Goal: Task Accomplishment & Management: Manage account settings

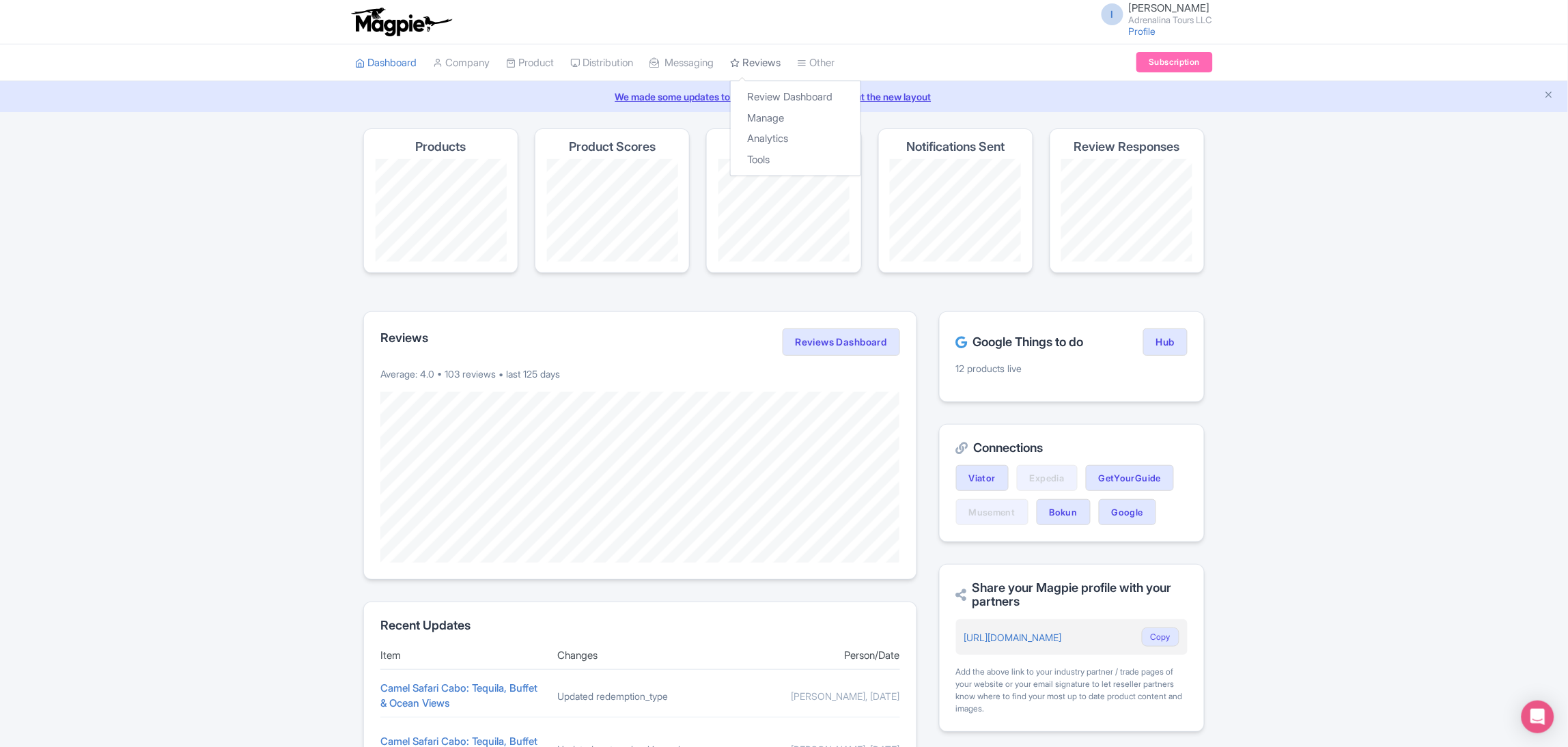
click at [759, 69] on link "Reviews" at bounding box center [755, 63] width 51 height 37
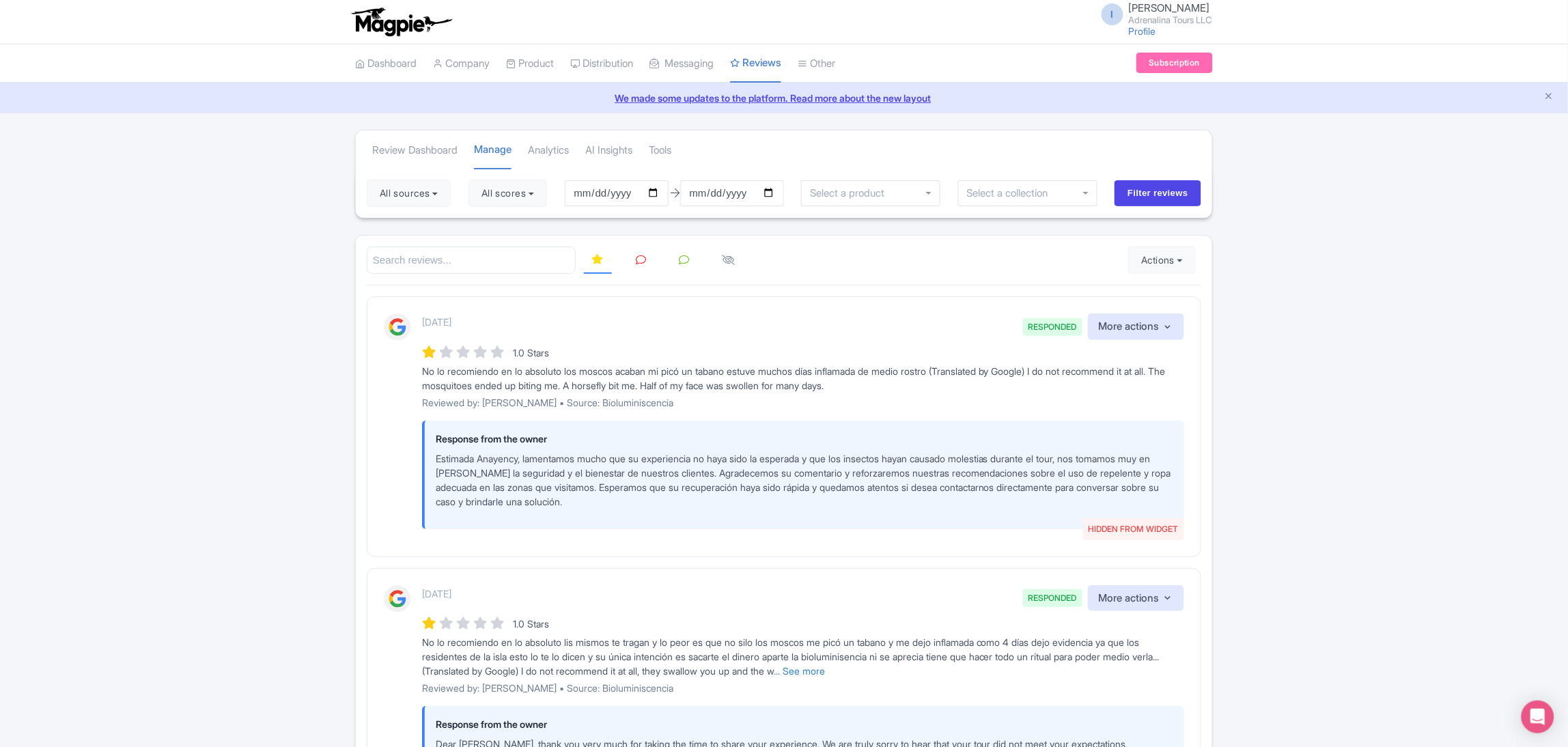
click at [640, 264] on icon at bounding box center [641, 260] width 10 height 10
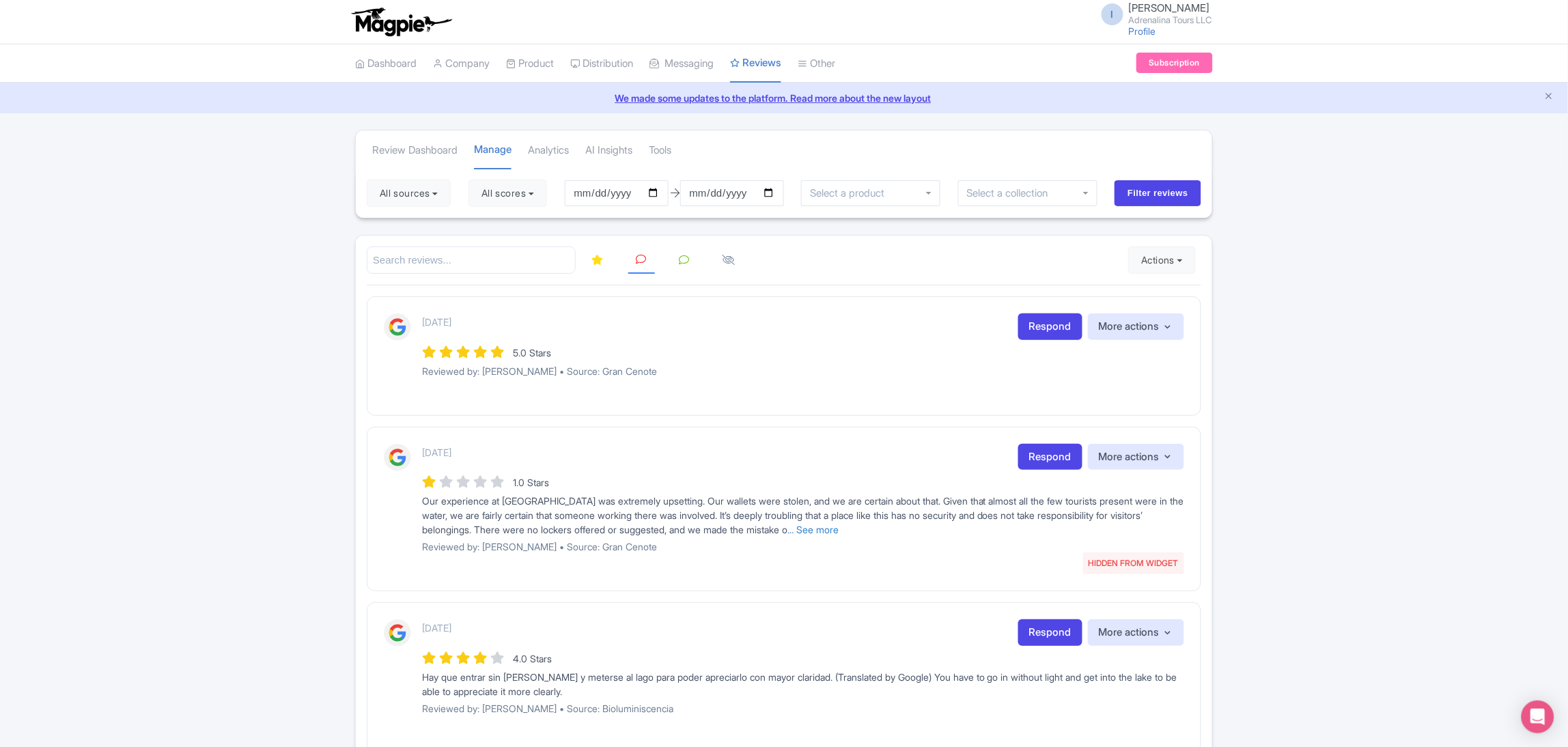
click at [683, 261] on icon at bounding box center [685, 260] width 10 height 10
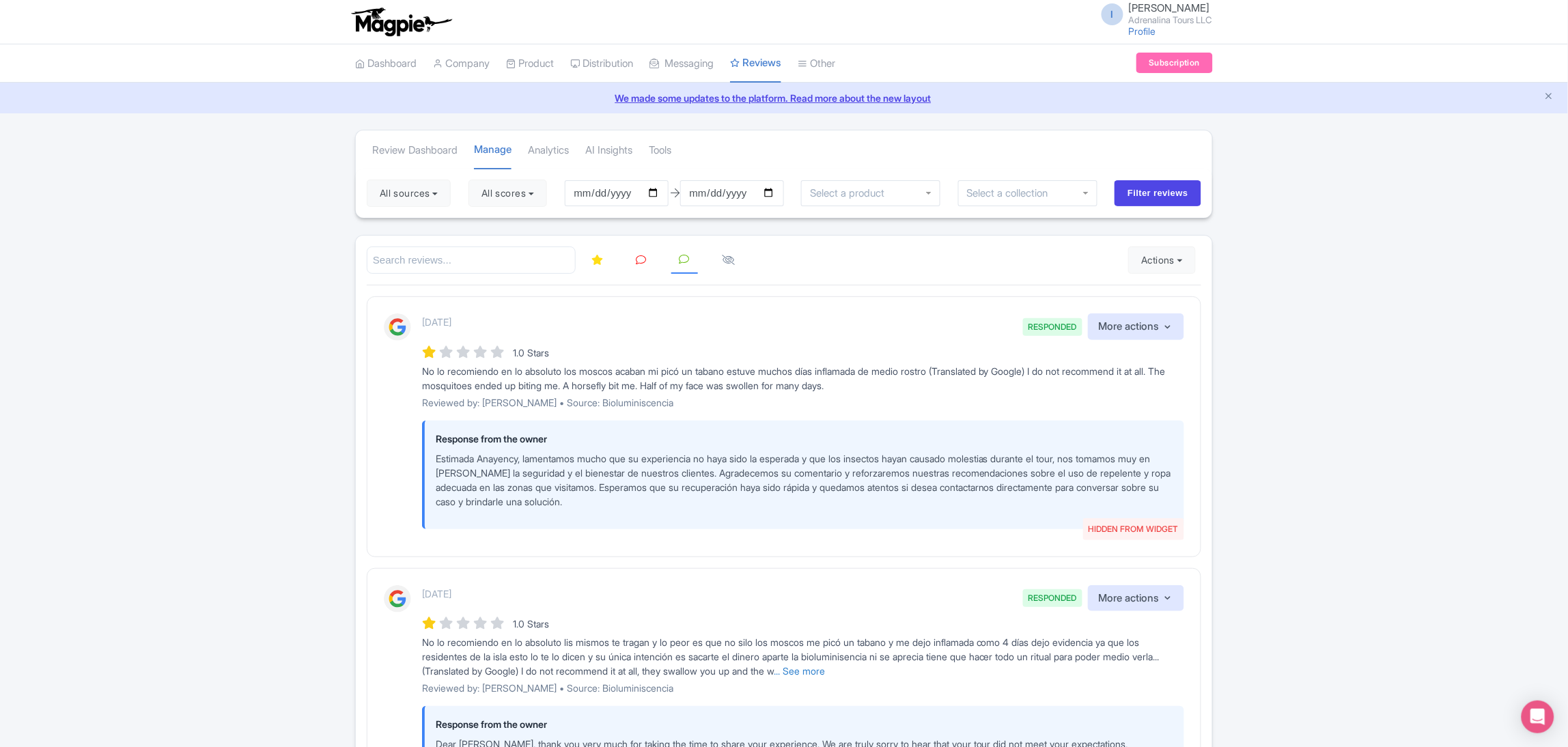
click at [721, 262] on link at bounding box center [728, 260] width 29 height 26
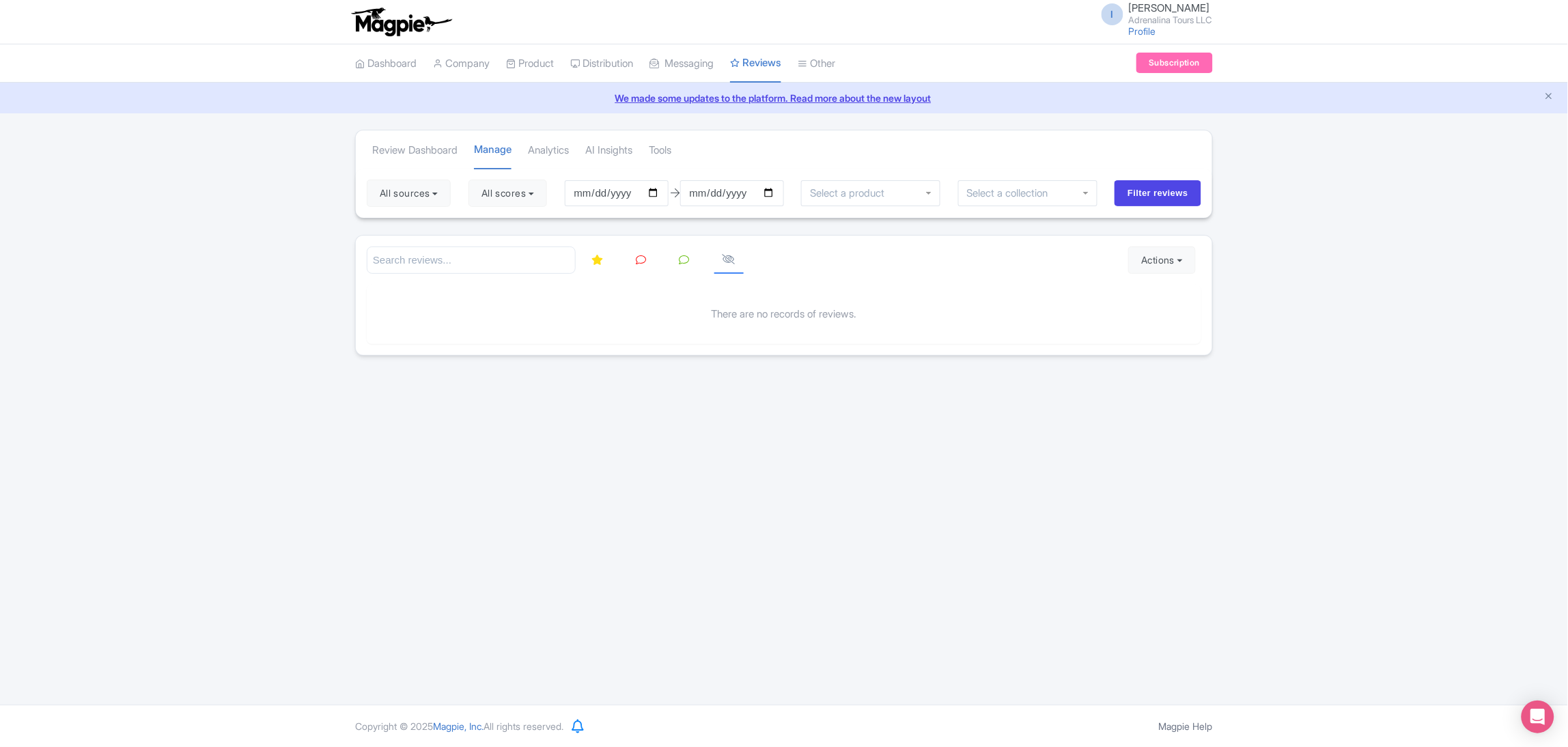
click at [723, 262] on icon at bounding box center [729, 259] width 13 height 10
click at [601, 263] on icon at bounding box center [598, 260] width 11 height 10
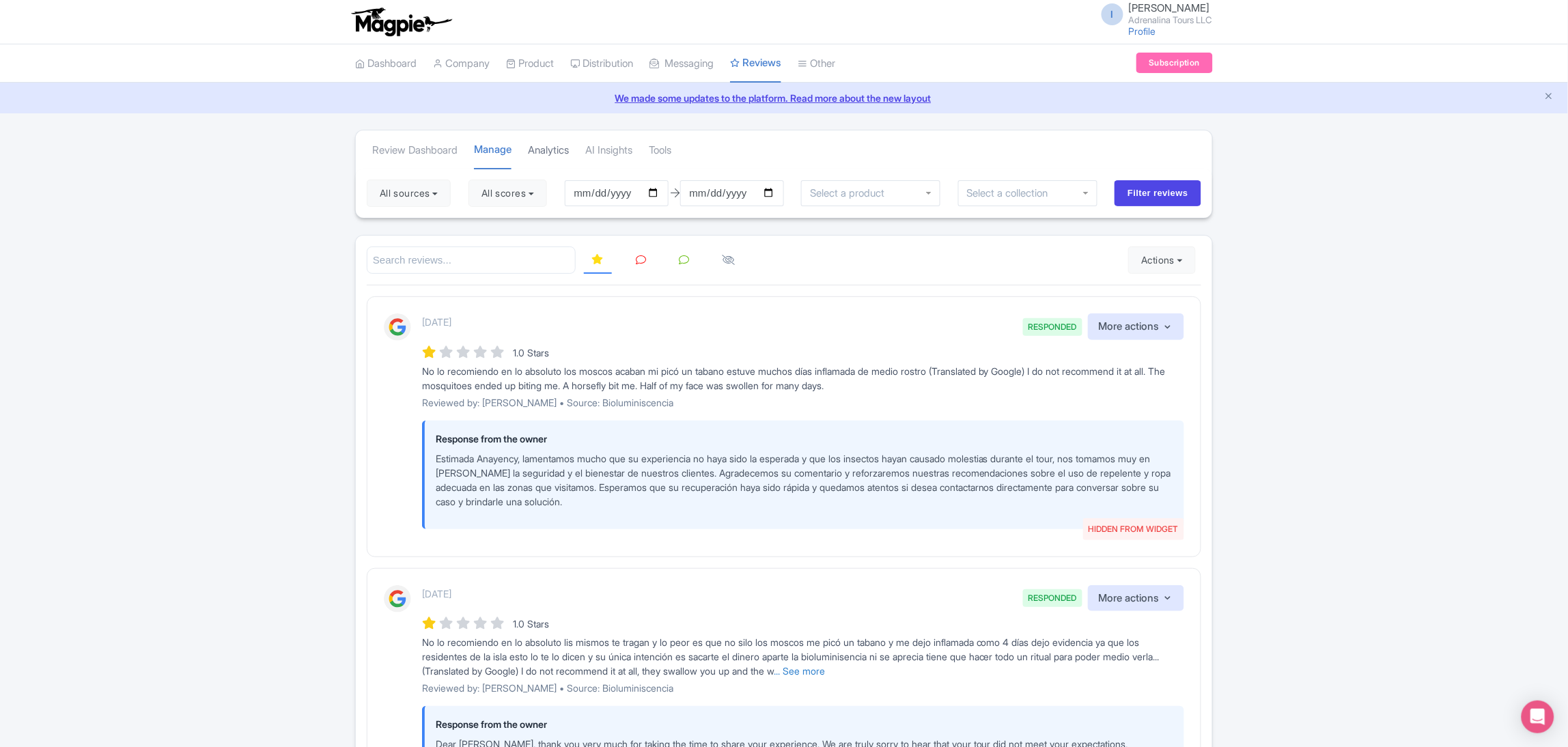
click at [563, 149] on link "Analytics" at bounding box center [548, 150] width 41 height 37
click at [617, 153] on link "AI Insights" at bounding box center [609, 150] width 47 height 37
